Goal: Task Accomplishment & Management: Manage account settings

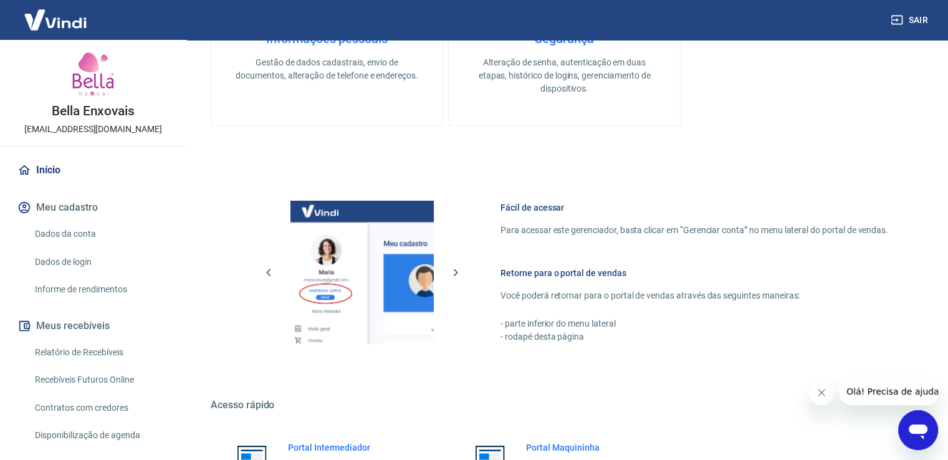
scroll to position [523, 0]
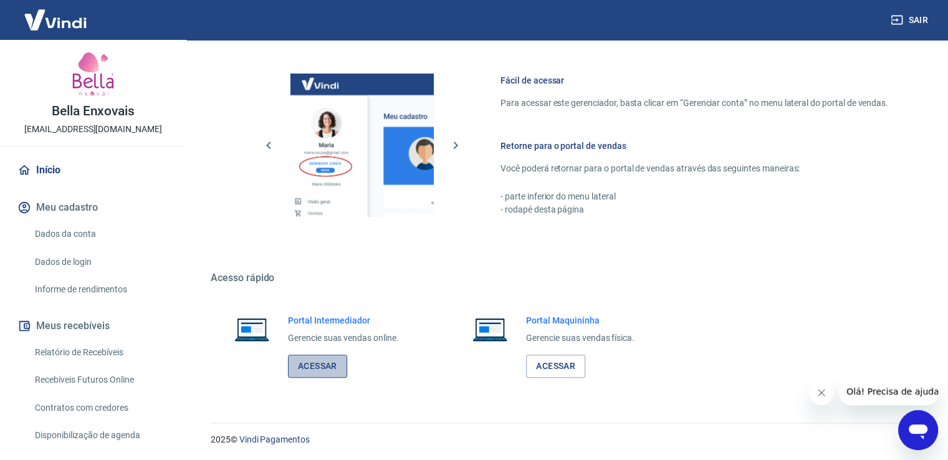
click at [315, 357] on link "Acessar" at bounding box center [317, 365] width 59 height 23
